Goal: Find specific page/section: Find specific page/section

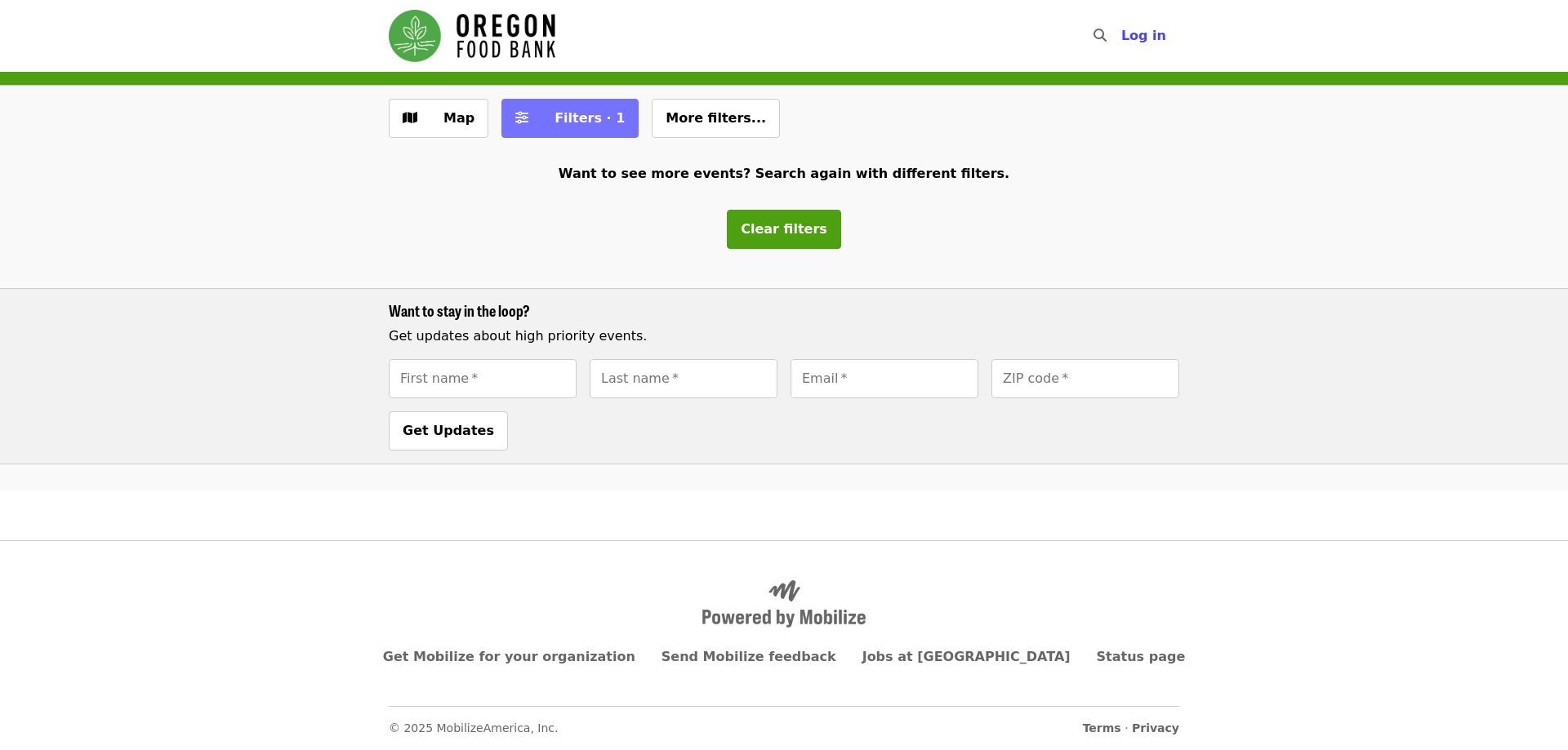
click at [598, 118] on span "Filters · 1" at bounding box center [590, 118] width 70 height 16
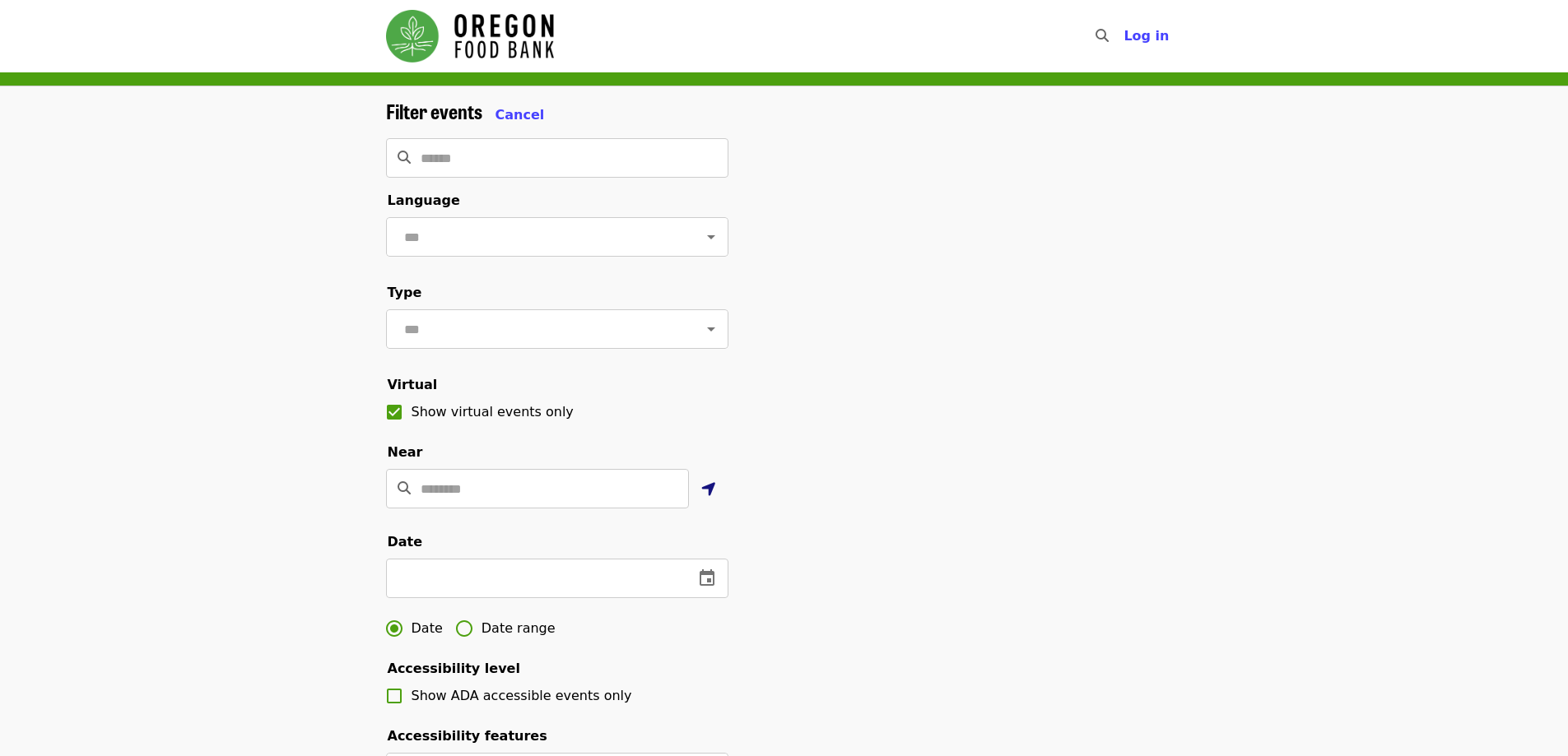
click at [713, 499] on icon "location-arrow icon" at bounding box center [708, 489] width 15 height 20
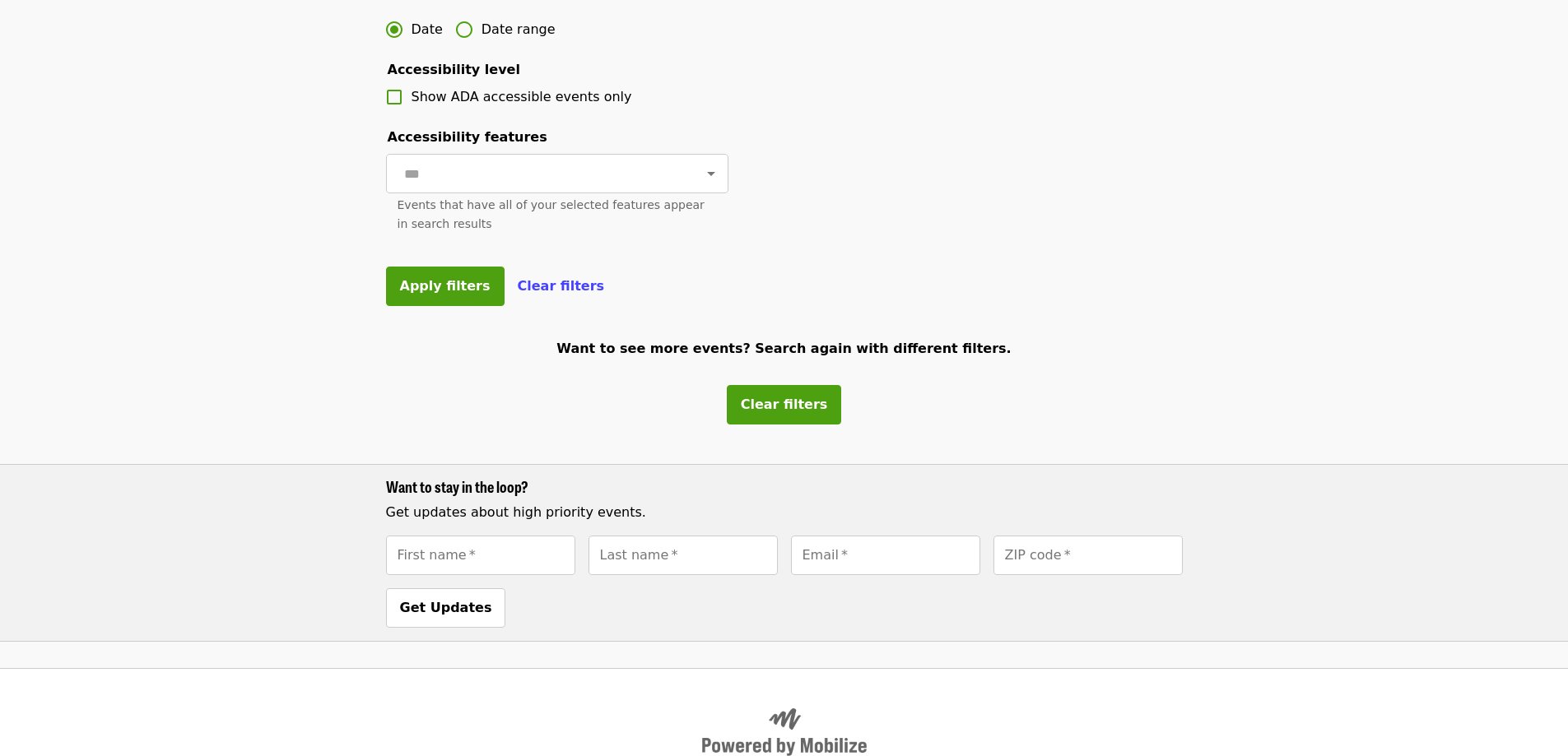
scroll to position [759, 0]
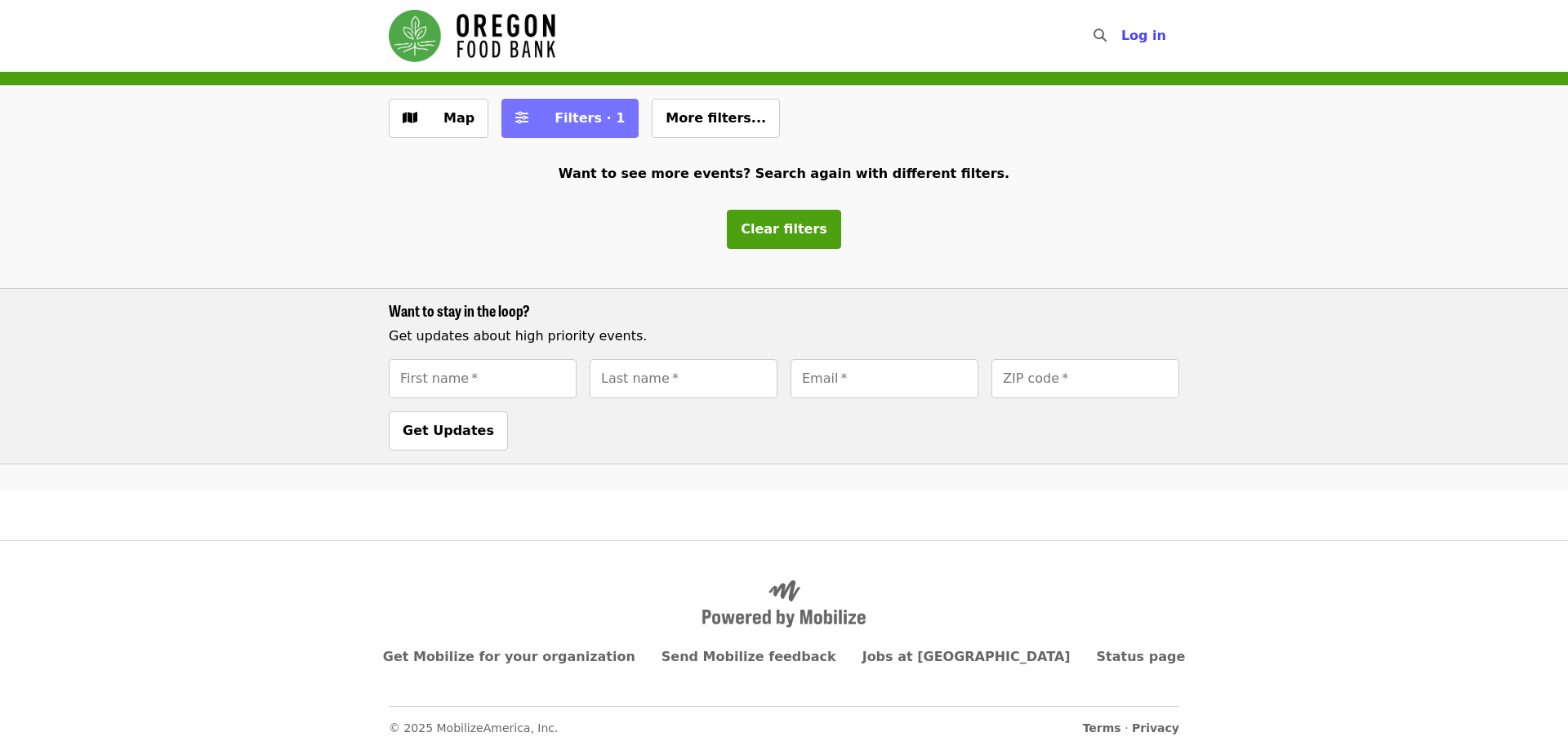
click at [564, 121] on span "Filters · 1" at bounding box center [590, 118] width 70 height 16
